Goal: Find specific page/section: Find specific page/section

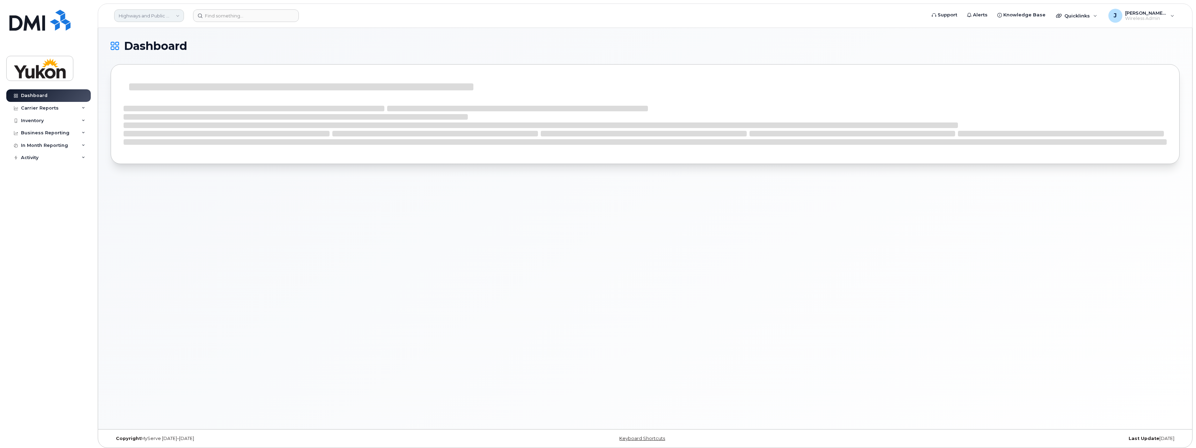
click at [178, 14] on link "Highways and Public Works (YTG)" at bounding box center [149, 15] width 70 height 13
click at [161, 44] on span "Energy Mines and Resources (YTG)" at bounding box center [160, 45] width 78 height 7
click at [216, 15] on input at bounding box center [246, 15] width 106 height 13
click at [219, 16] on input at bounding box center [246, 15] width 106 height 13
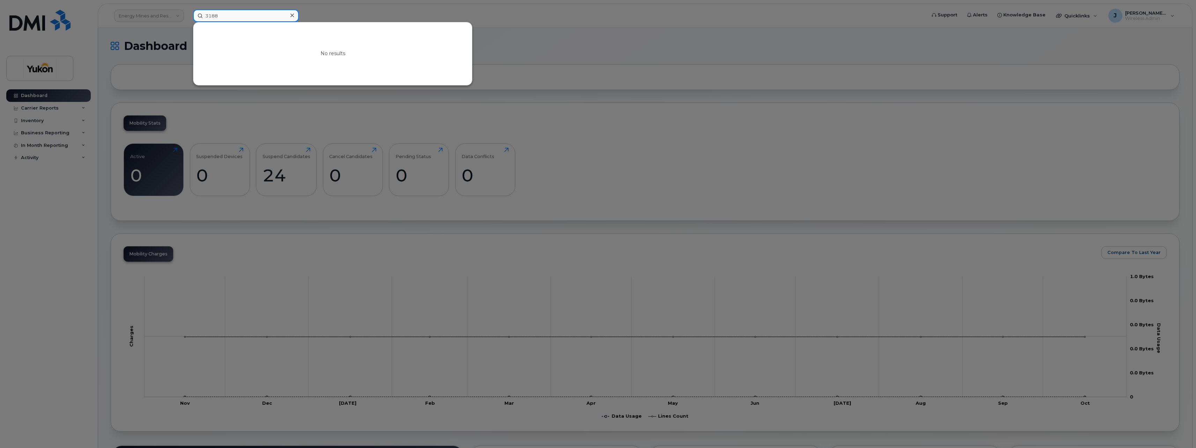
type input "3188"
click at [333, 13] on div at bounding box center [598, 224] width 1196 height 448
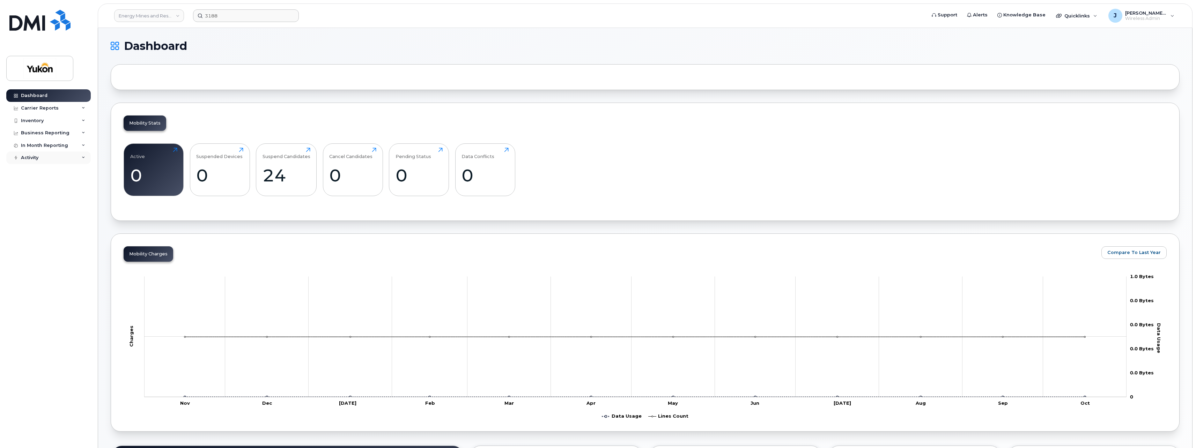
click at [83, 156] on icon at bounding box center [83, 157] width 3 height 3
click at [85, 157] on div "Activity" at bounding box center [48, 158] width 85 height 13
click at [84, 119] on icon at bounding box center [83, 120] width 3 height 3
click at [42, 133] on div "Mobility Devices" at bounding box center [43, 133] width 39 height 6
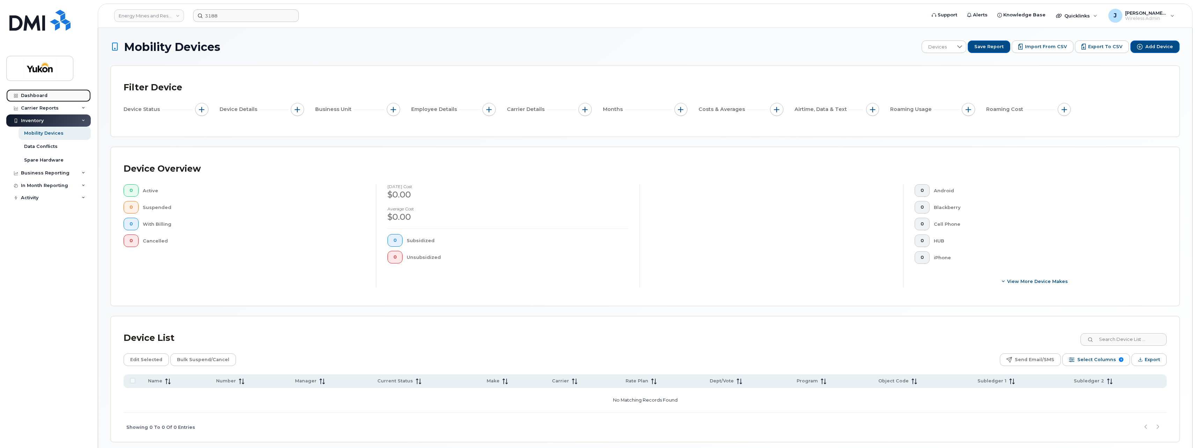
click at [30, 96] on div "Dashboard" at bounding box center [34, 96] width 27 height 6
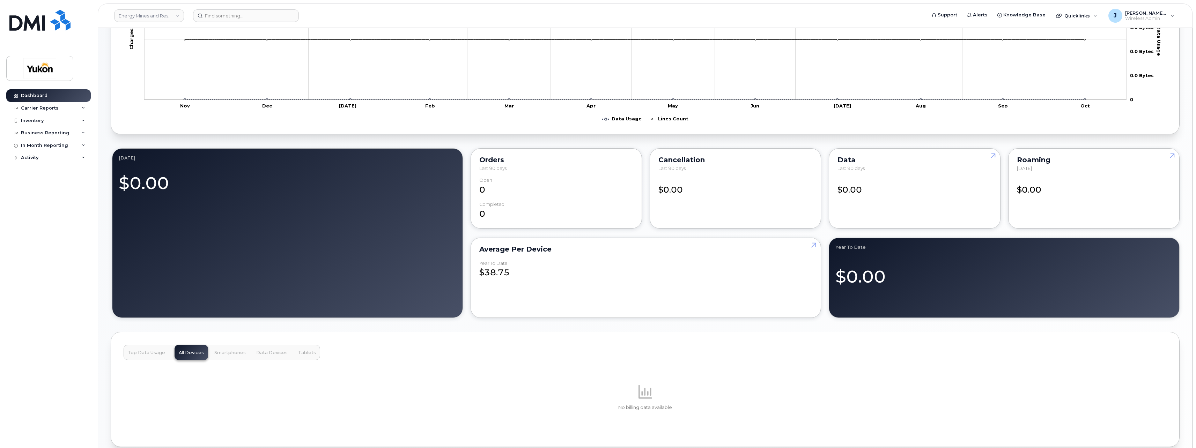
scroll to position [314, 0]
